Goal: Check status

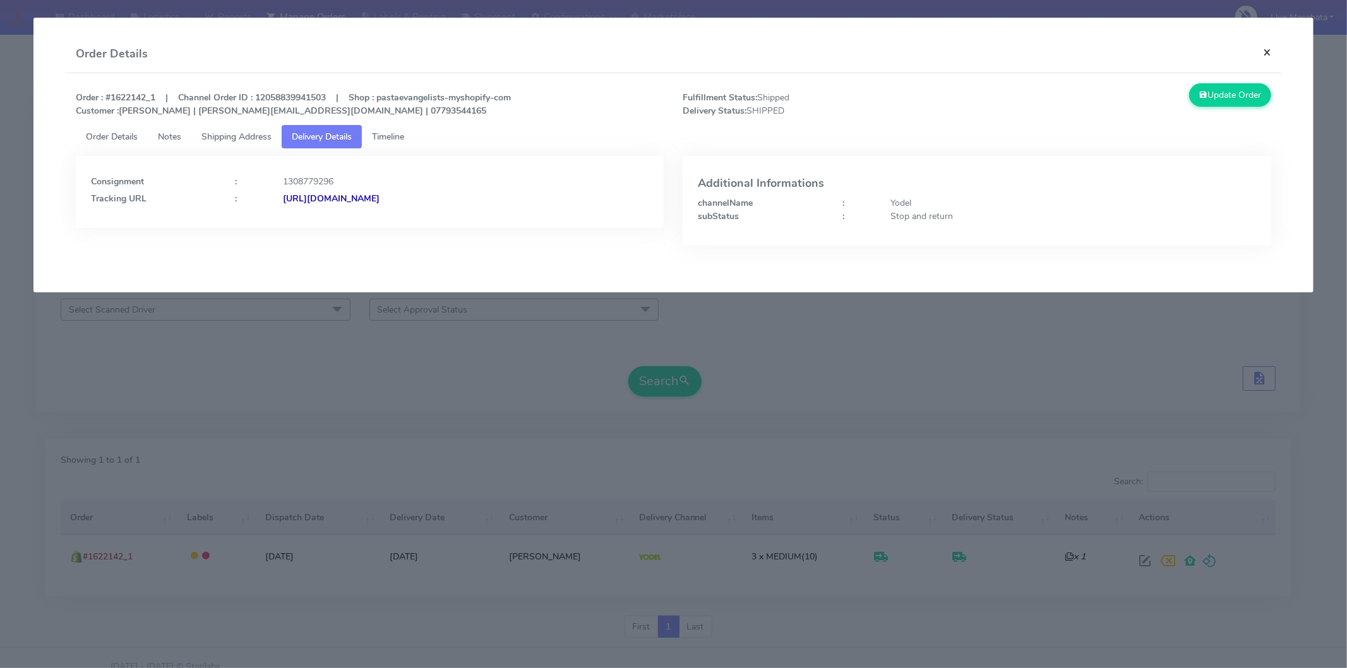
click at [1272, 53] on button "×" at bounding box center [1267, 51] width 28 height 33
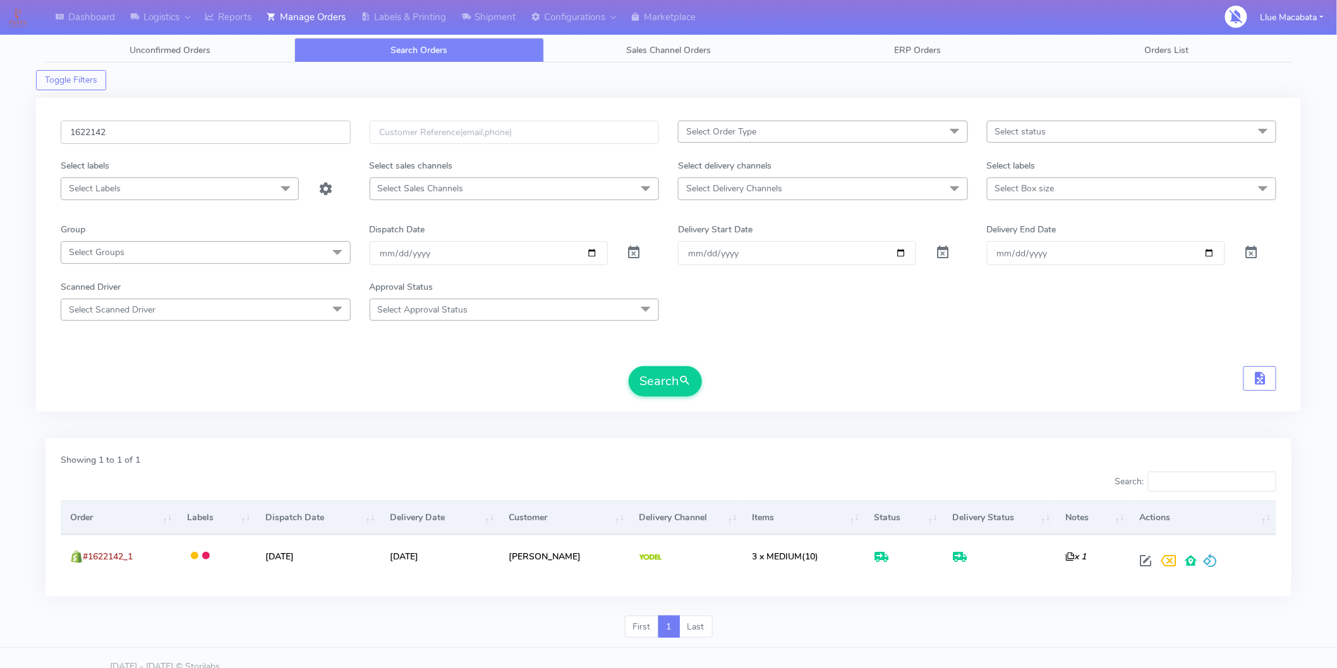
click at [127, 126] on input "1622142" at bounding box center [206, 132] width 290 height 23
click at [127, 127] on input "1622142" at bounding box center [206, 132] width 290 height 23
paste input "4584"
type input "1624584"
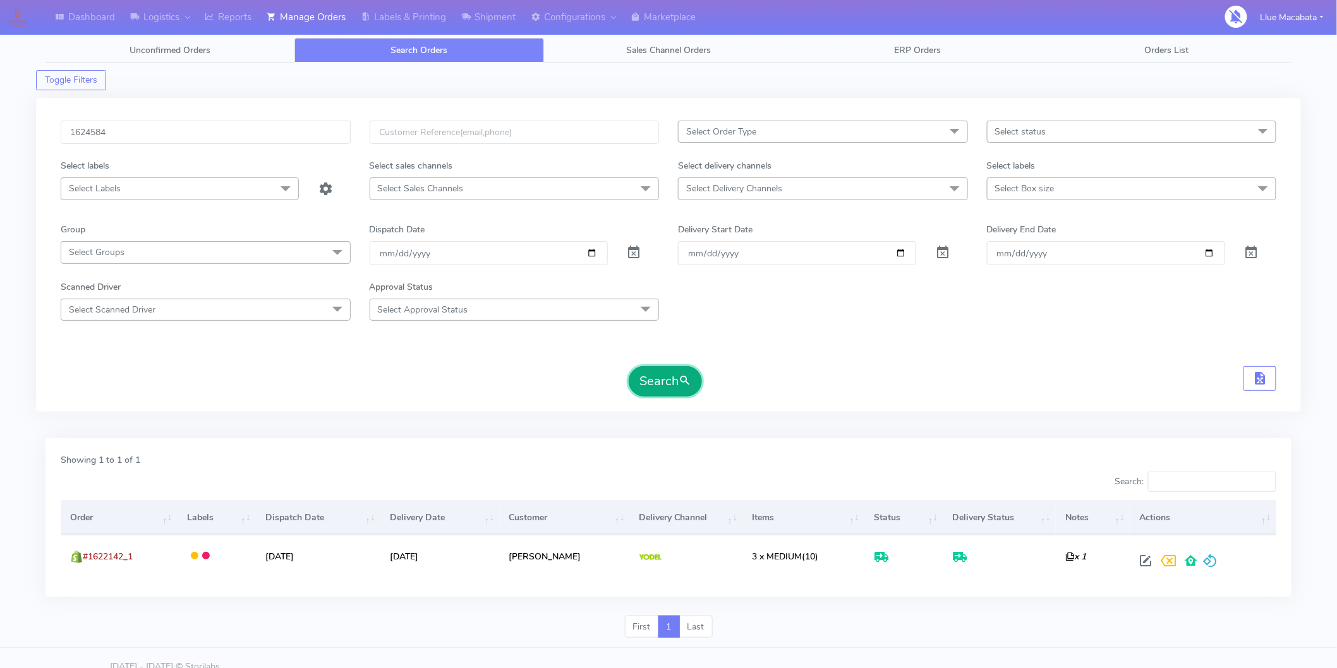
drag, startPoint x: 649, startPoint y: 377, endPoint x: 635, endPoint y: 371, distance: 15.3
click at [649, 376] on button "Search" at bounding box center [665, 381] width 73 height 30
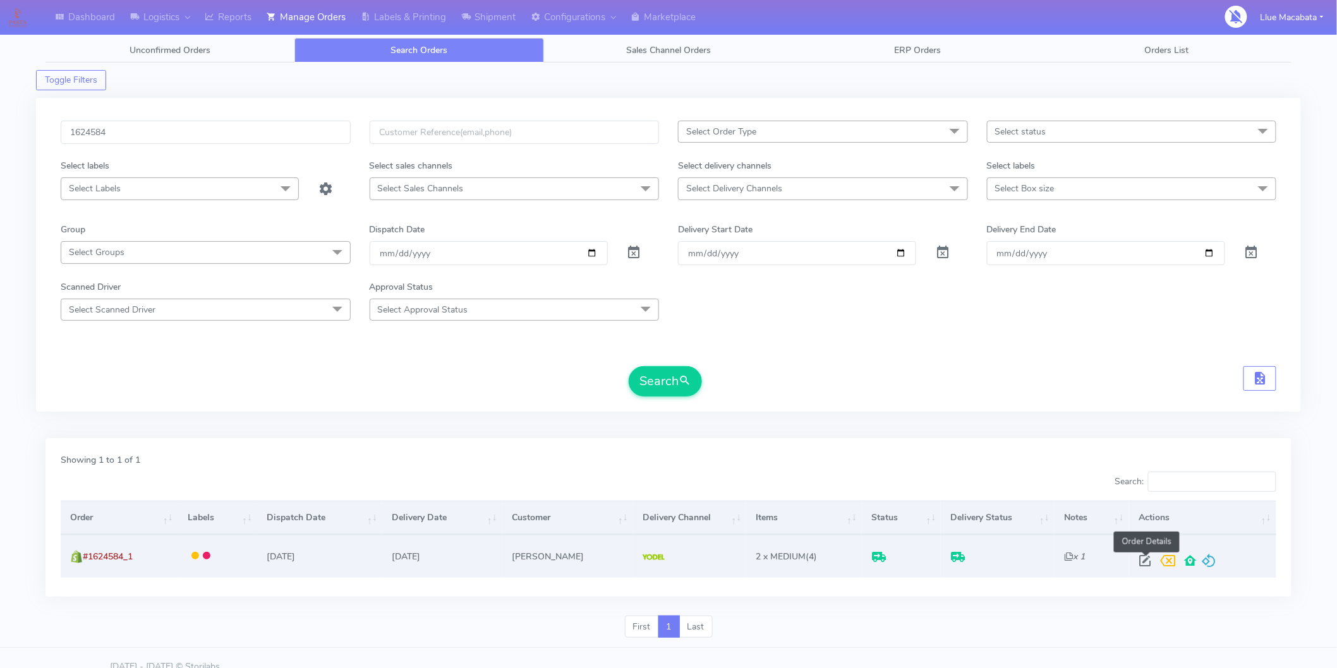
click at [1147, 560] on span at bounding box center [1144, 564] width 23 height 12
select select "5"
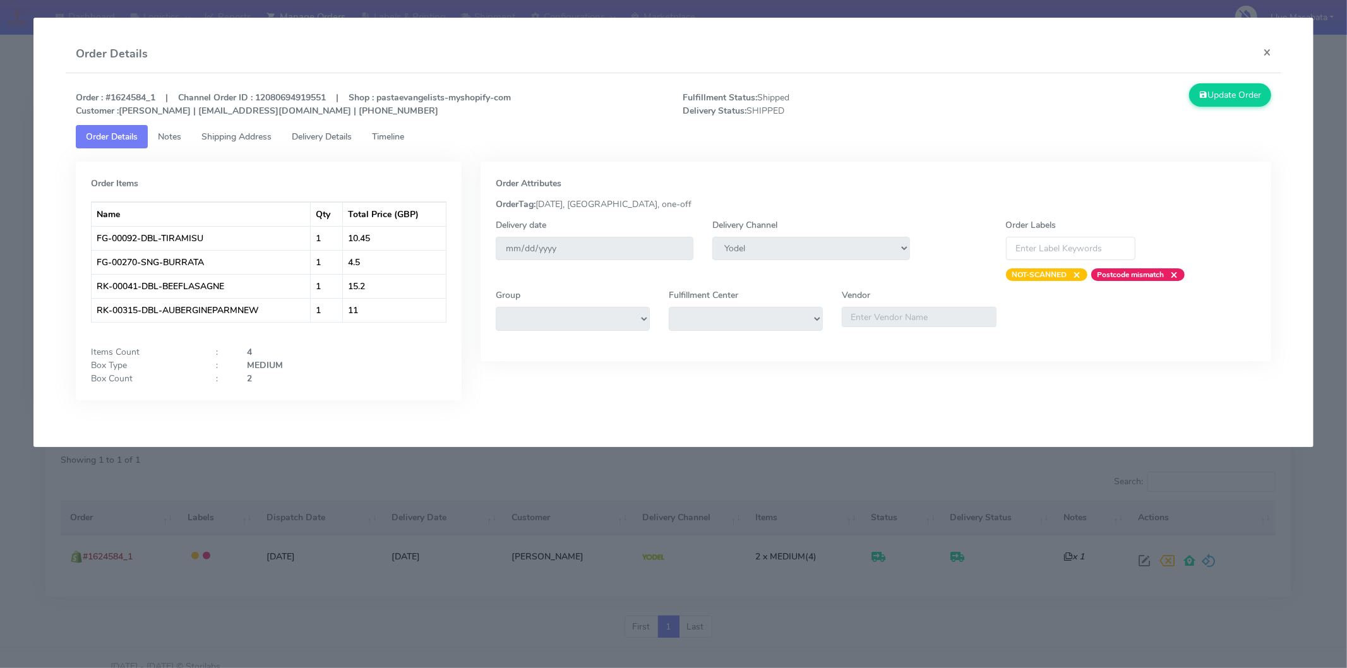
drag, startPoint x: 397, startPoint y: 135, endPoint x: 361, endPoint y: 135, distance: 35.4
click at [398, 135] on span "Timeline" at bounding box center [388, 137] width 32 height 12
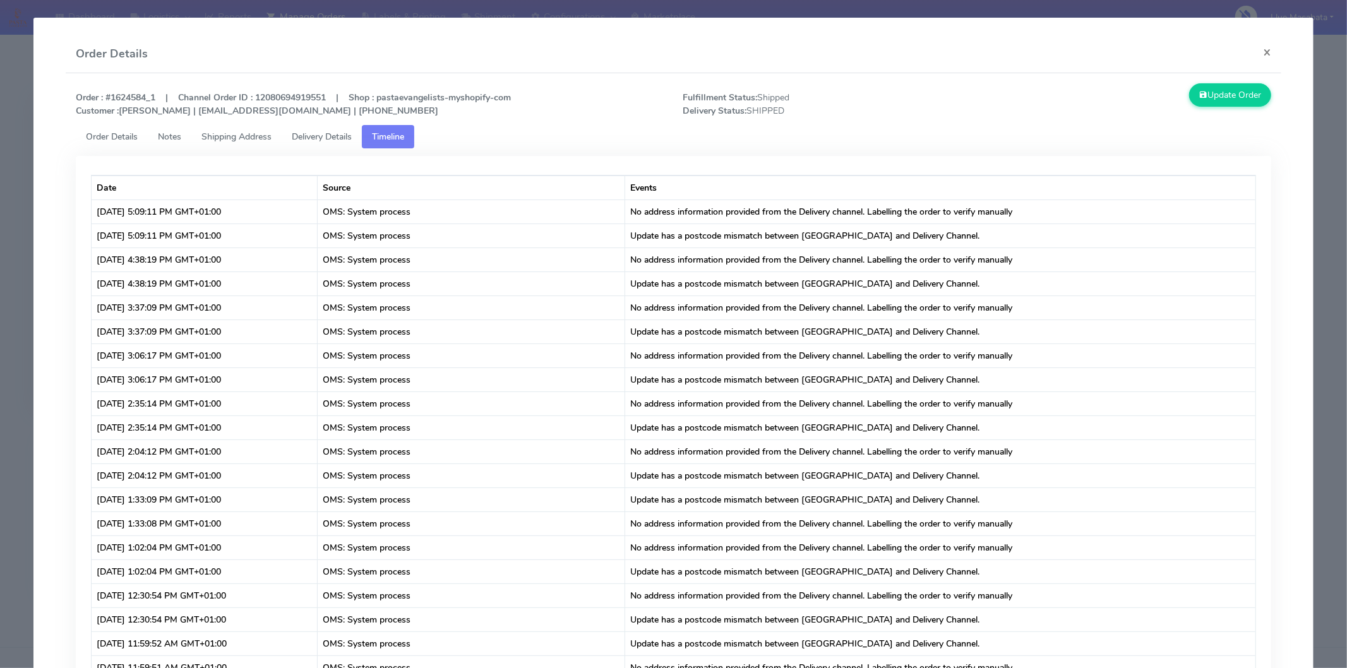
click at [352, 135] on span "Delivery Details" at bounding box center [322, 137] width 60 height 12
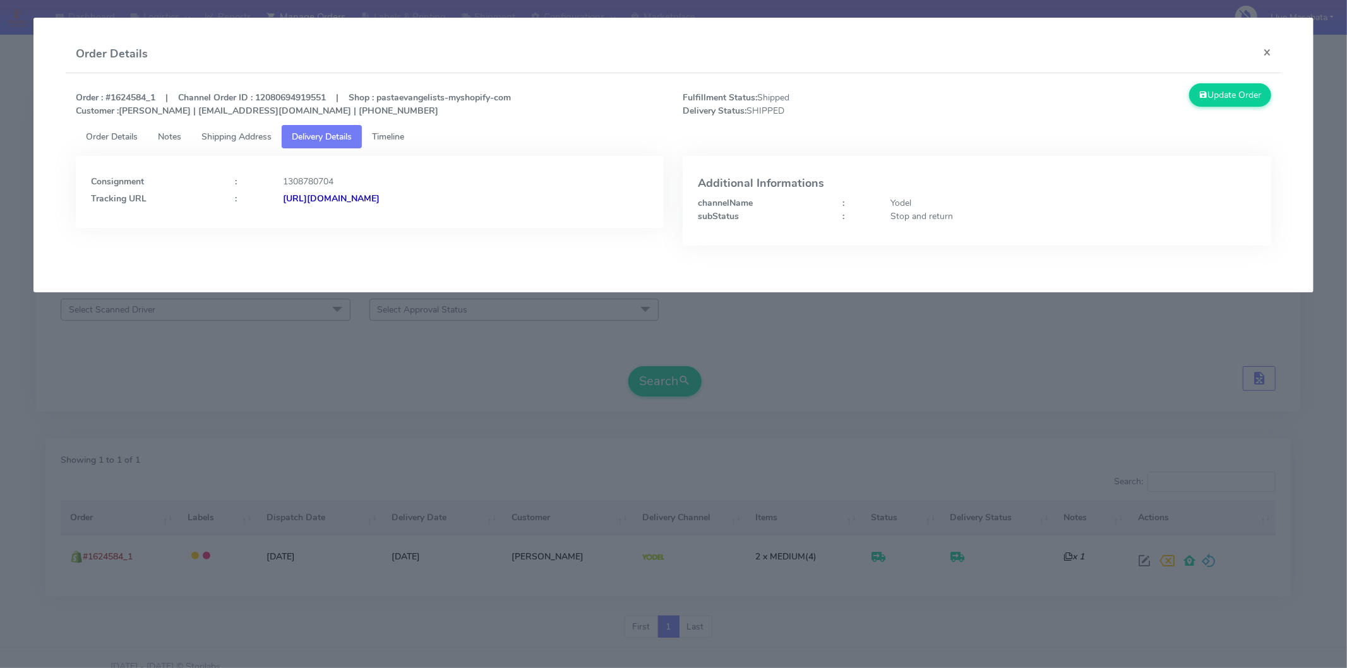
click at [380, 198] on strong "[URL][DOMAIN_NAME]" at bounding box center [331, 199] width 97 height 12
